Goal: Task Accomplishment & Management: Use online tool/utility

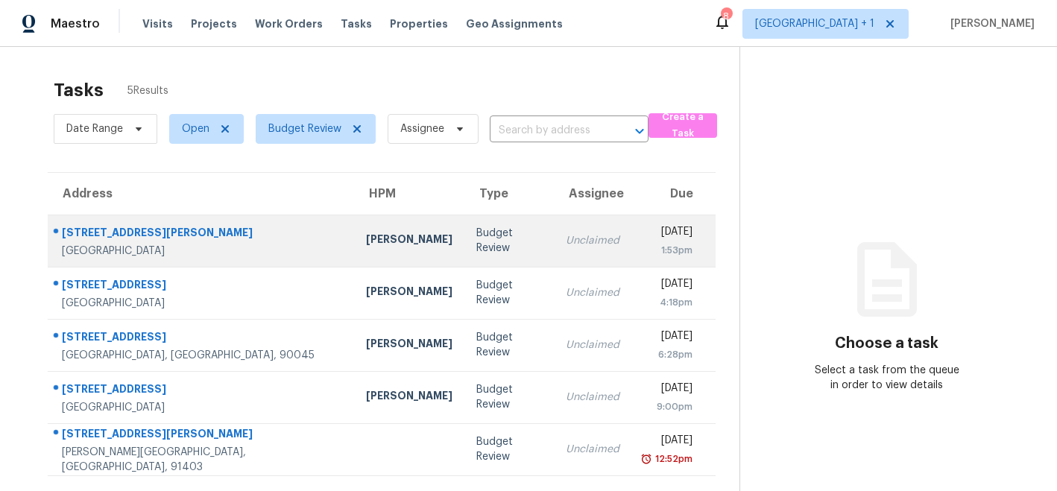
click at [207, 238] on td "21900 Marylee St Unit 280 Woodland Hills, CA, 91367" at bounding box center [201, 241] width 306 height 52
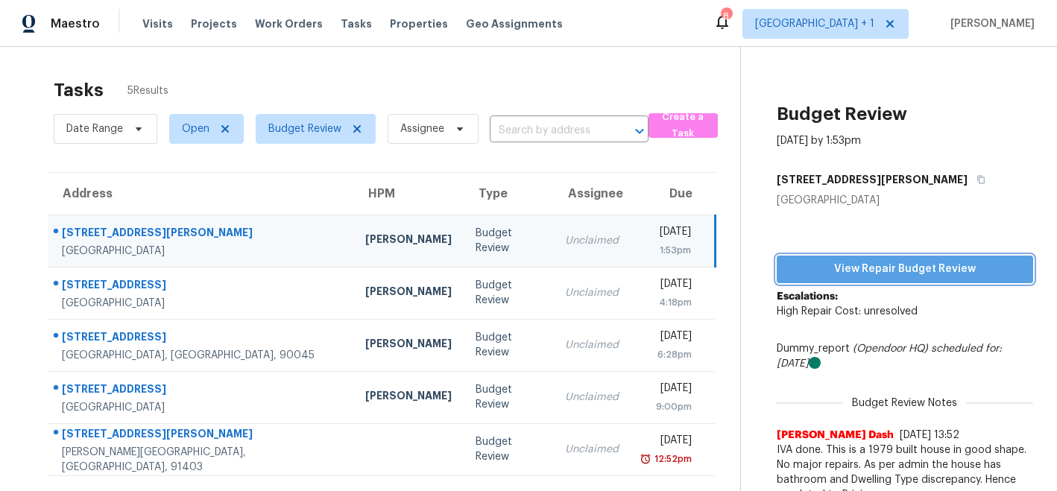
click at [830, 266] on span "View Repair Budget Review" at bounding box center [904, 269] width 233 height 19
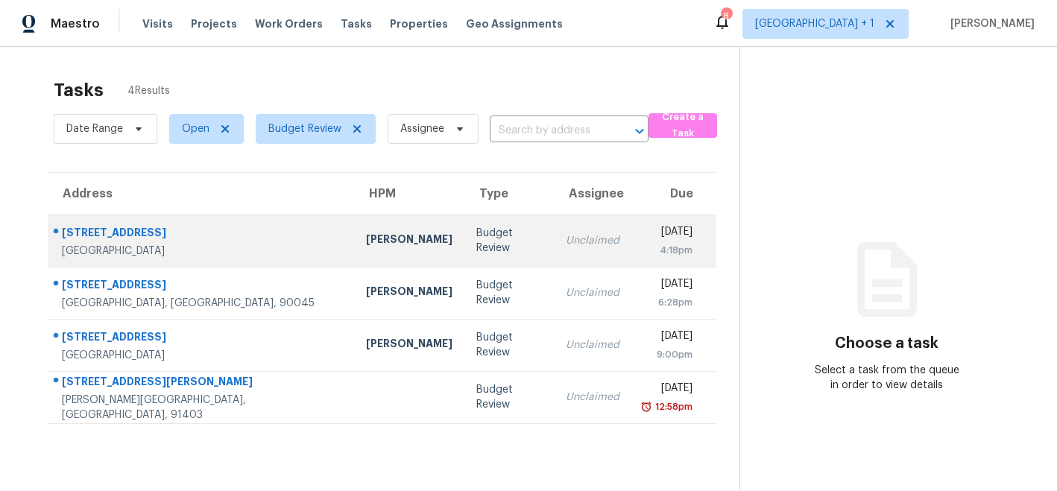
click at [154, 244] on div "[GEOGRAPHIC_DATA]" at bounding box center [202, 251] width 280 height 15
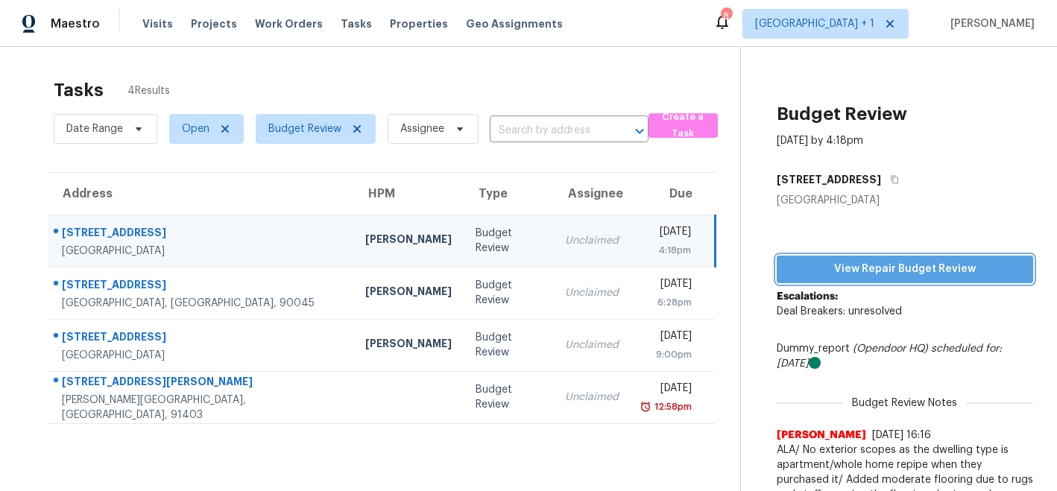
click at [910, 262] on span "View Repair Budget Review" at bounding box center [904, 269] width 233 height 19
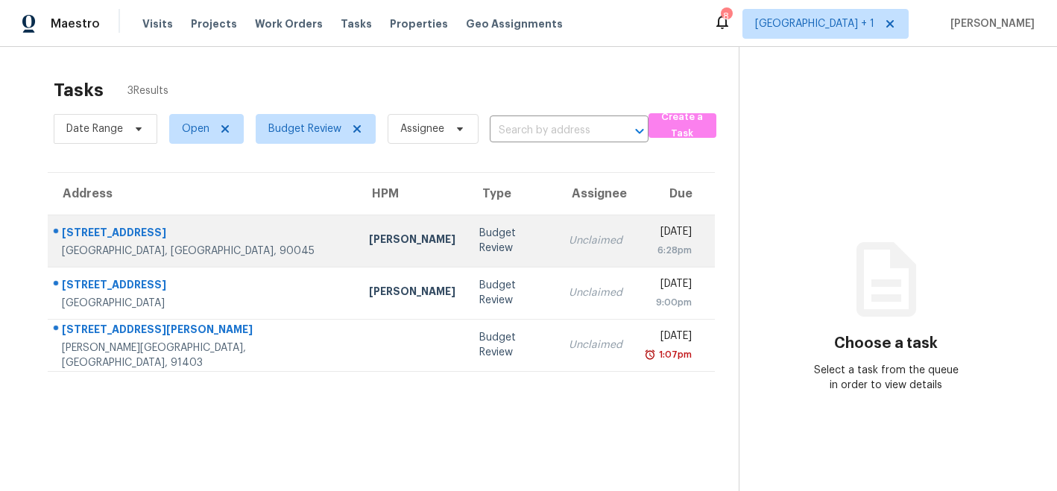
click at [369, 245] on div "[PERSON_NAME]" at bounding box center [412, 241] width 86 height 19
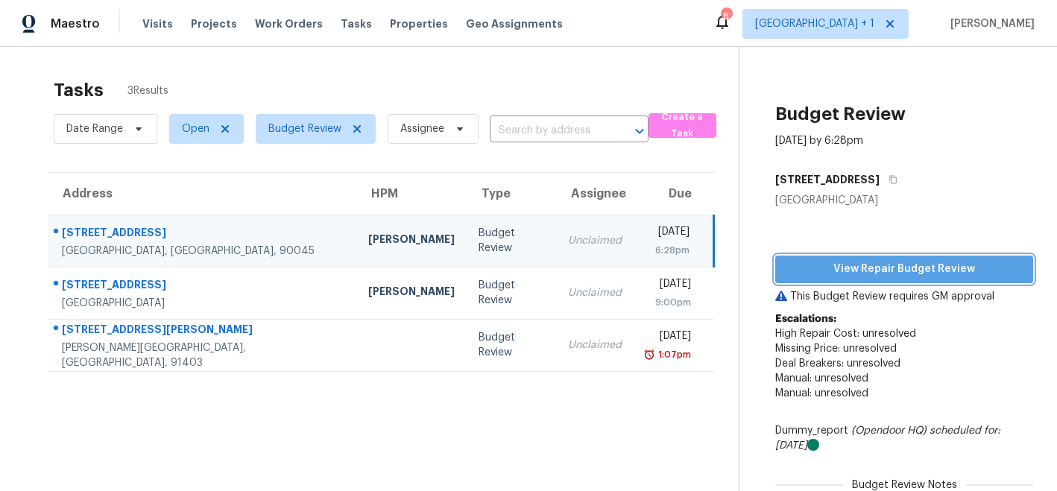
click at [863, 271] on span "View Repair Budget Review" at bounding box center [904, 269] width 234 height 19
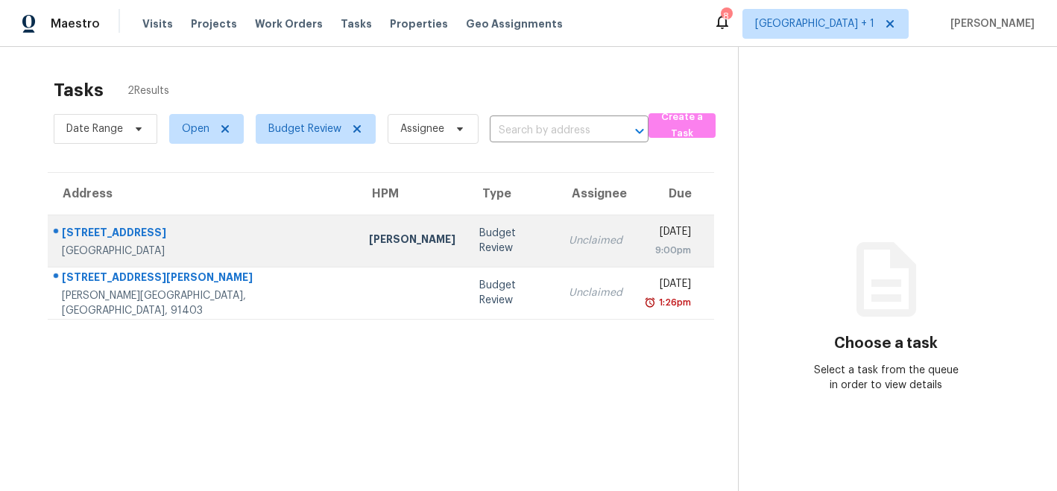
click at [369, 247] on div "[PERSON_NAME]" at bounding box center [412, 241] width 86 height 19
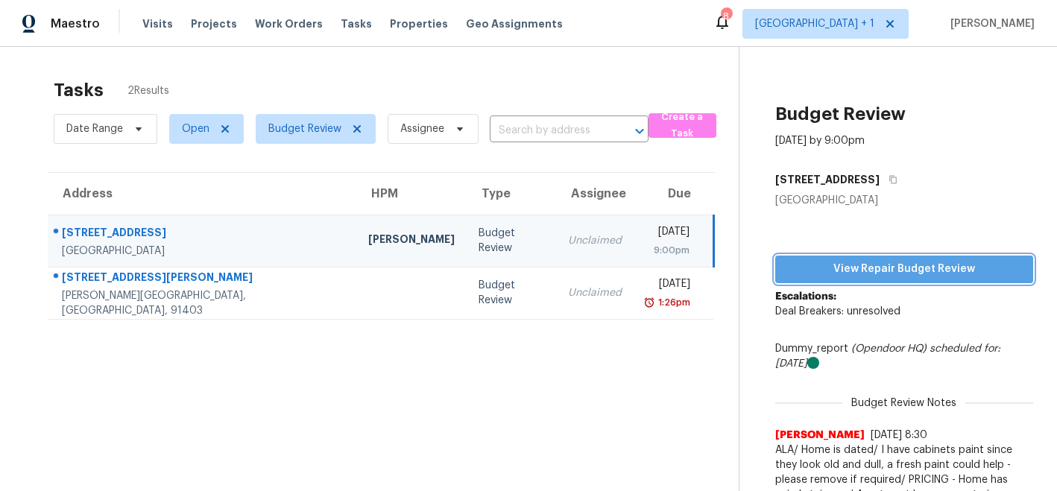
click at [860, 270] on span "View Repair Budget Review" at bounding box center [904, 269] width 234 height 19
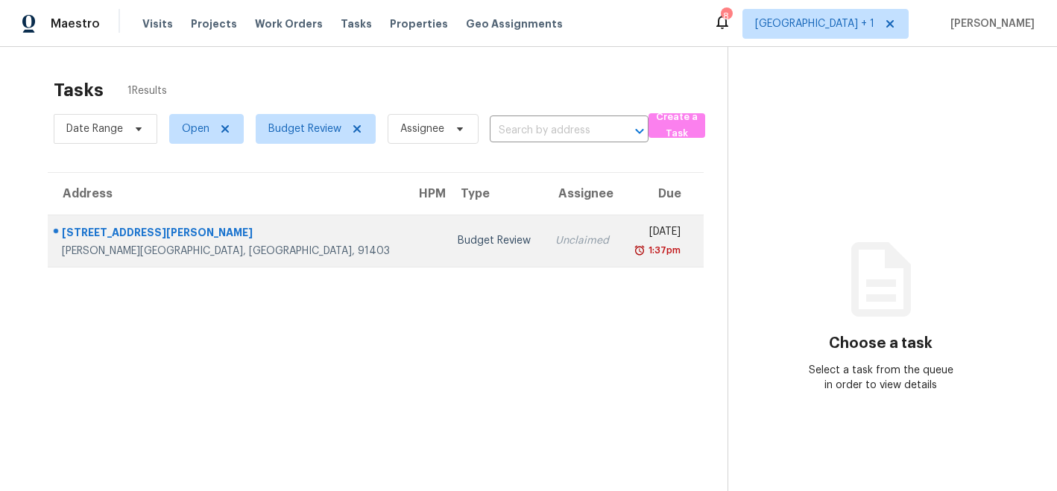
click at [404, 247] on td at bounding box center [425, 241] width 42 height 52
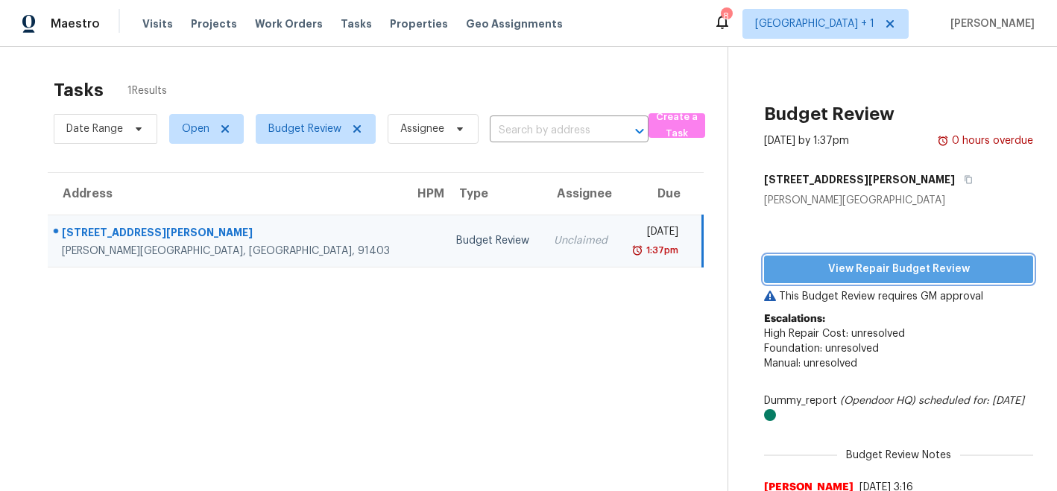
click at [880, 265] on span "View Repair Budget Review" at bounding box center [898, 269] width 245 height 19
